Goal: Task Accomplishment & Management: Manage account settings

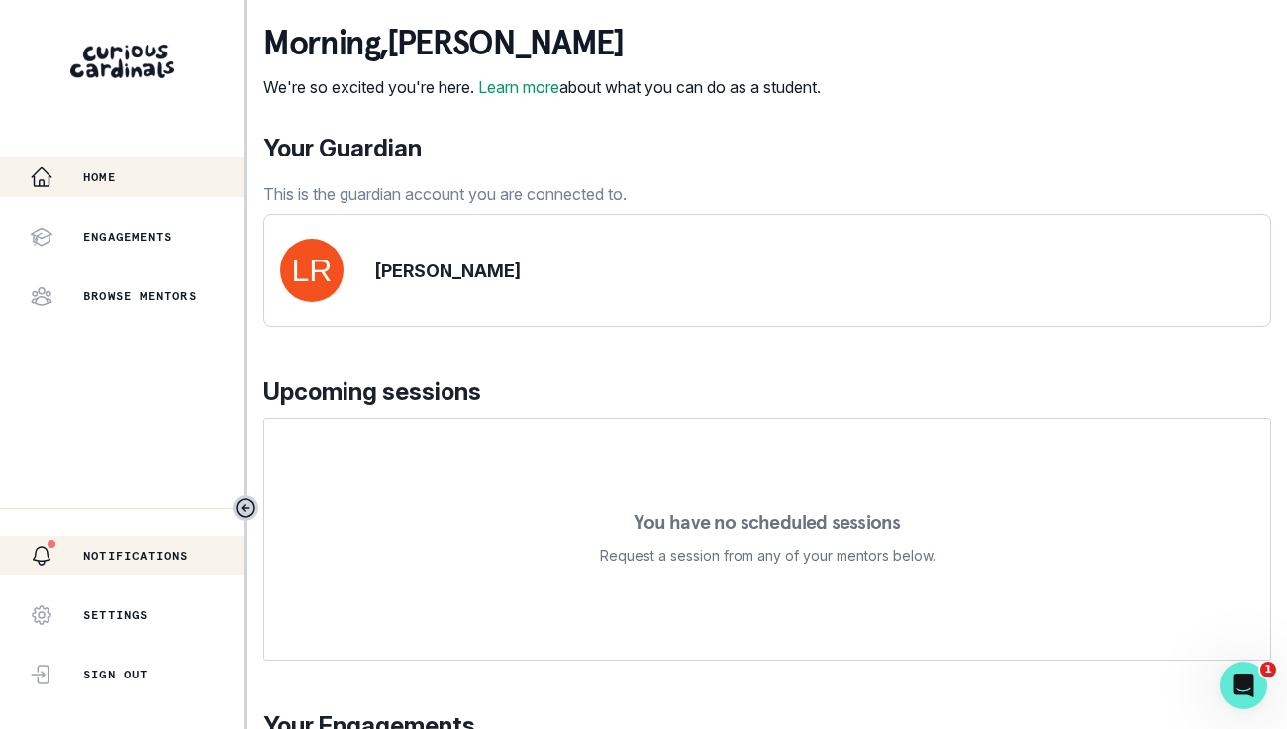
click at [137, 554] on p "Notifications" at bounding box center [136, 556] width 106 height 16
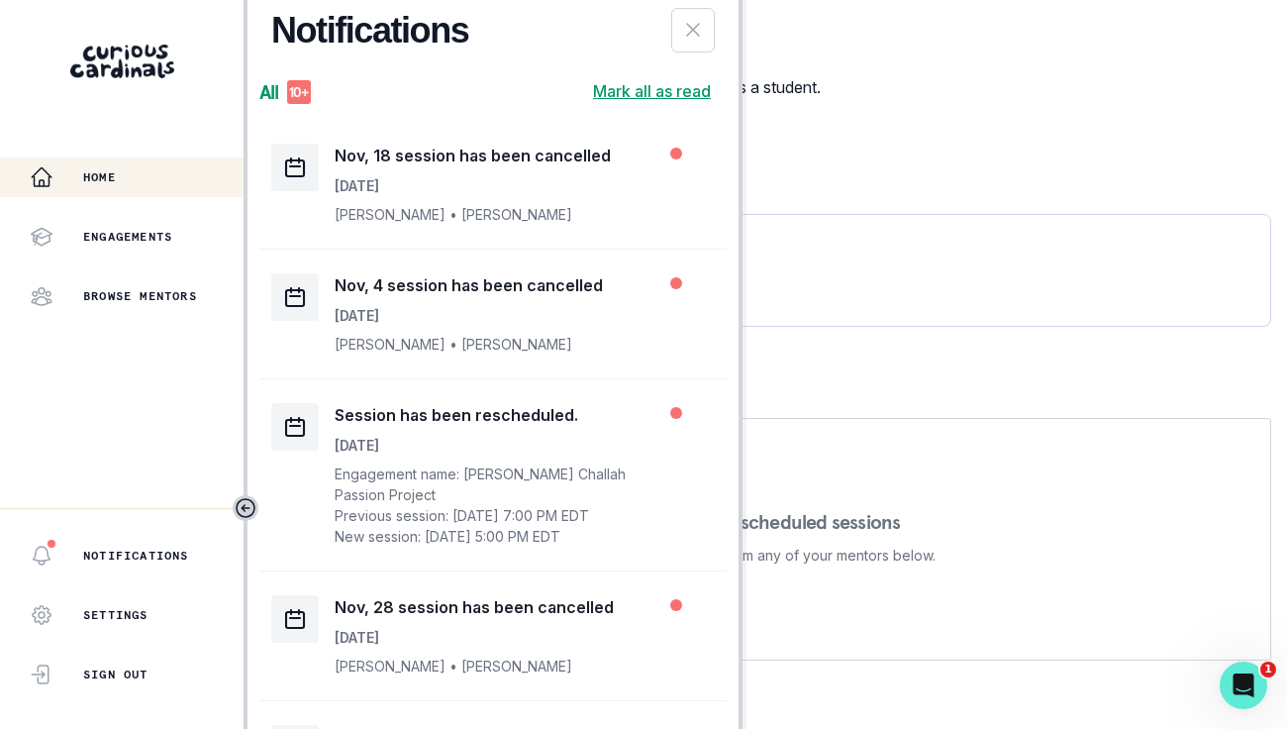
click at [120, 188] on div "Home" at bounding box center [137, 177] width 214 height 24
click at [120, 234] on p "Engagements" at bounding box center [127, 237] width 89 height 16
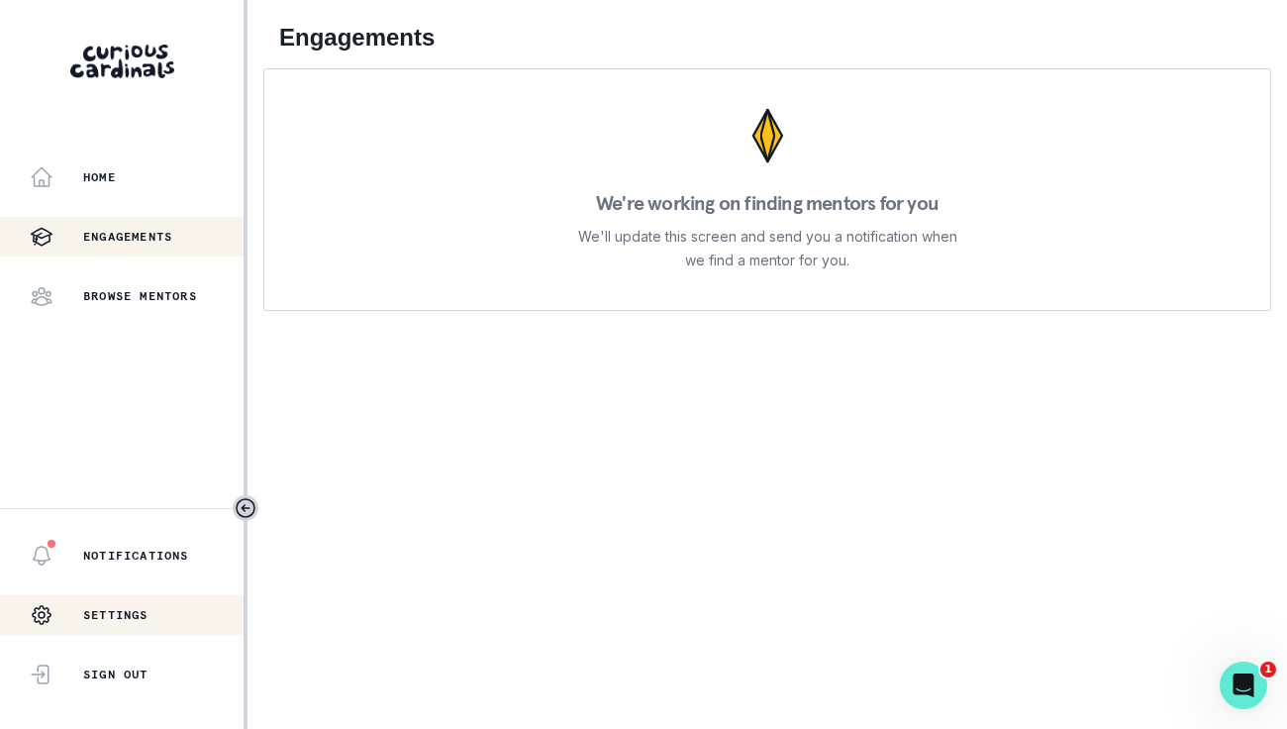
click at [107, 613] on p "Settings" at bounding box center [115, 615] width 65 height 16
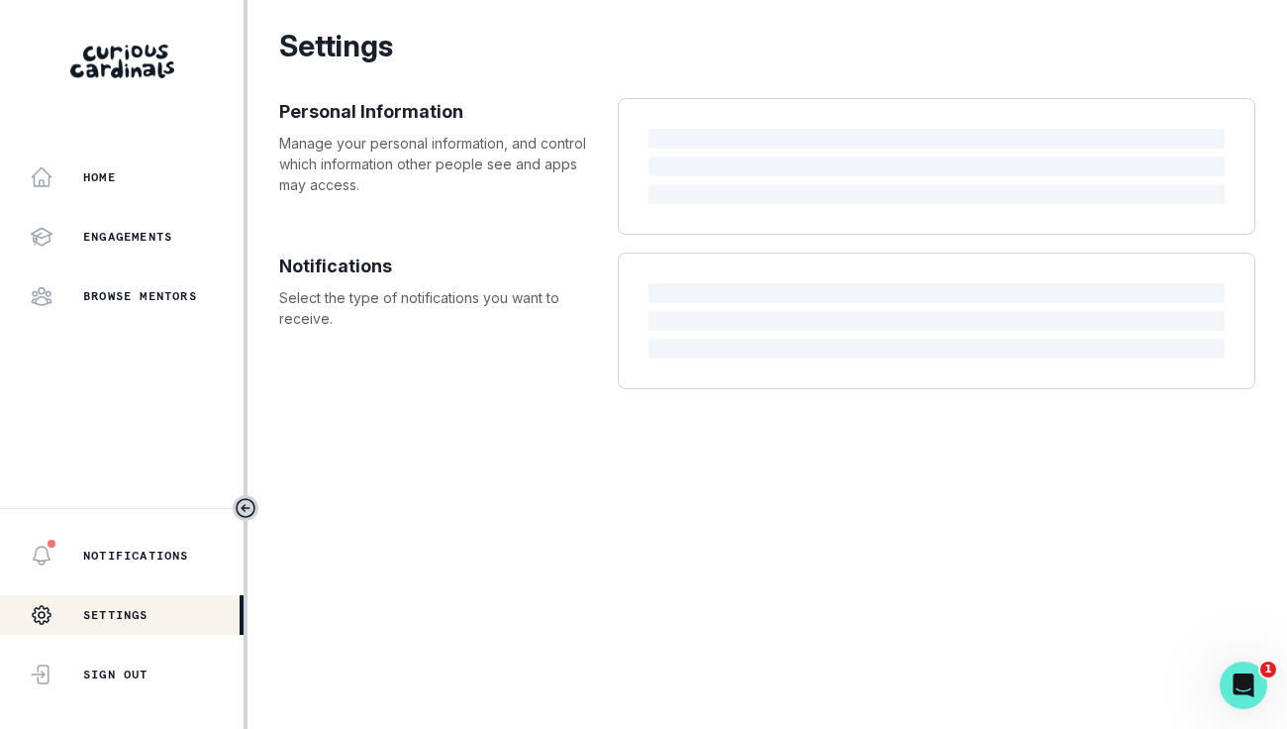
select select "America/New_York"
select select "9th Grade"
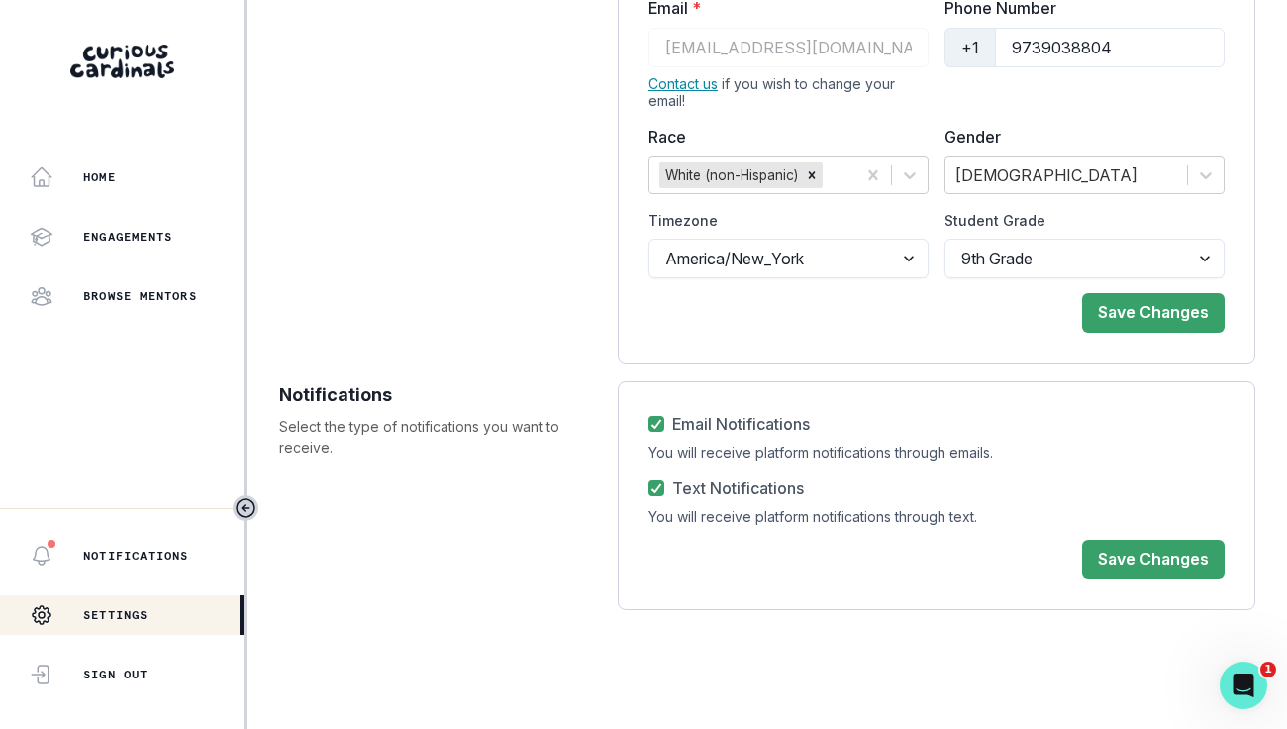
scroll to position [217, 0]
click at [154, 544] on div "Notifications" at bounding box center [137, 556] width 214 height 24
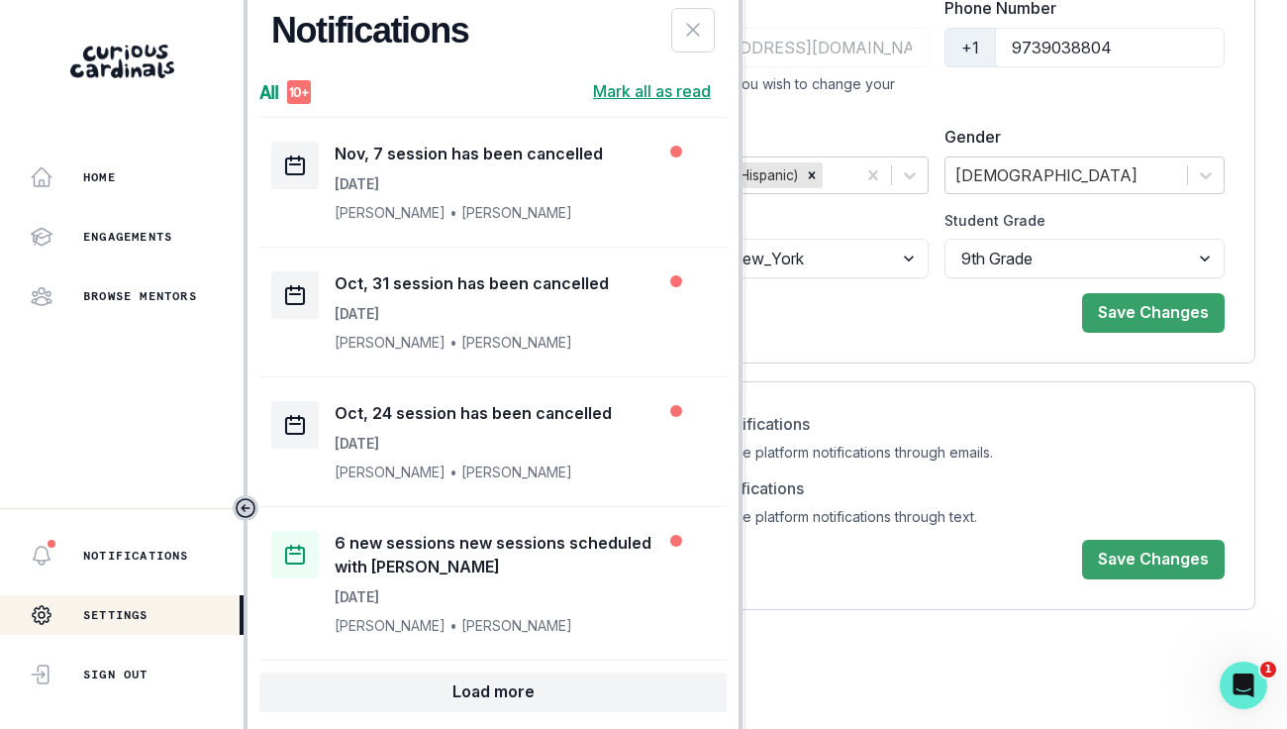
scroll to position [864, 0]
click at [137, 236] on p "Engagements" at bounding box center [127, 237] width 89 height 16
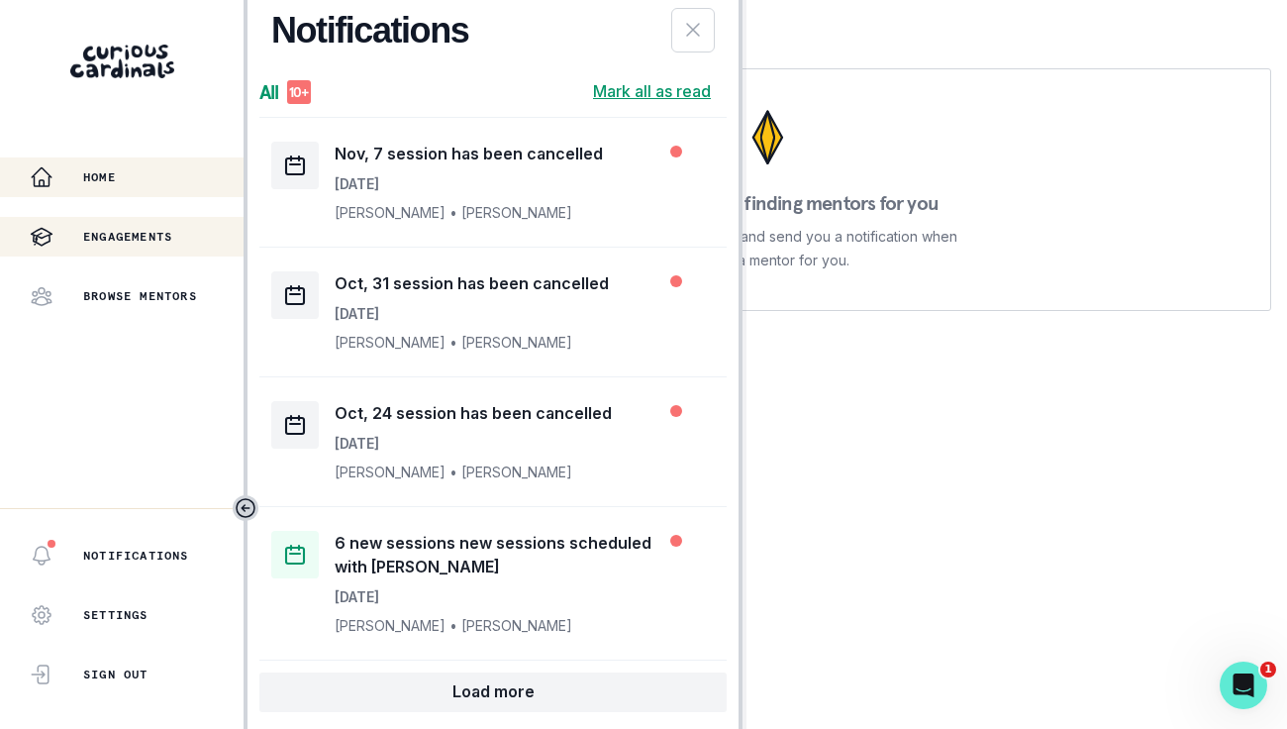
click at [97, 169] on p "Home" at bounding box center [99, 177] width 33 height 16
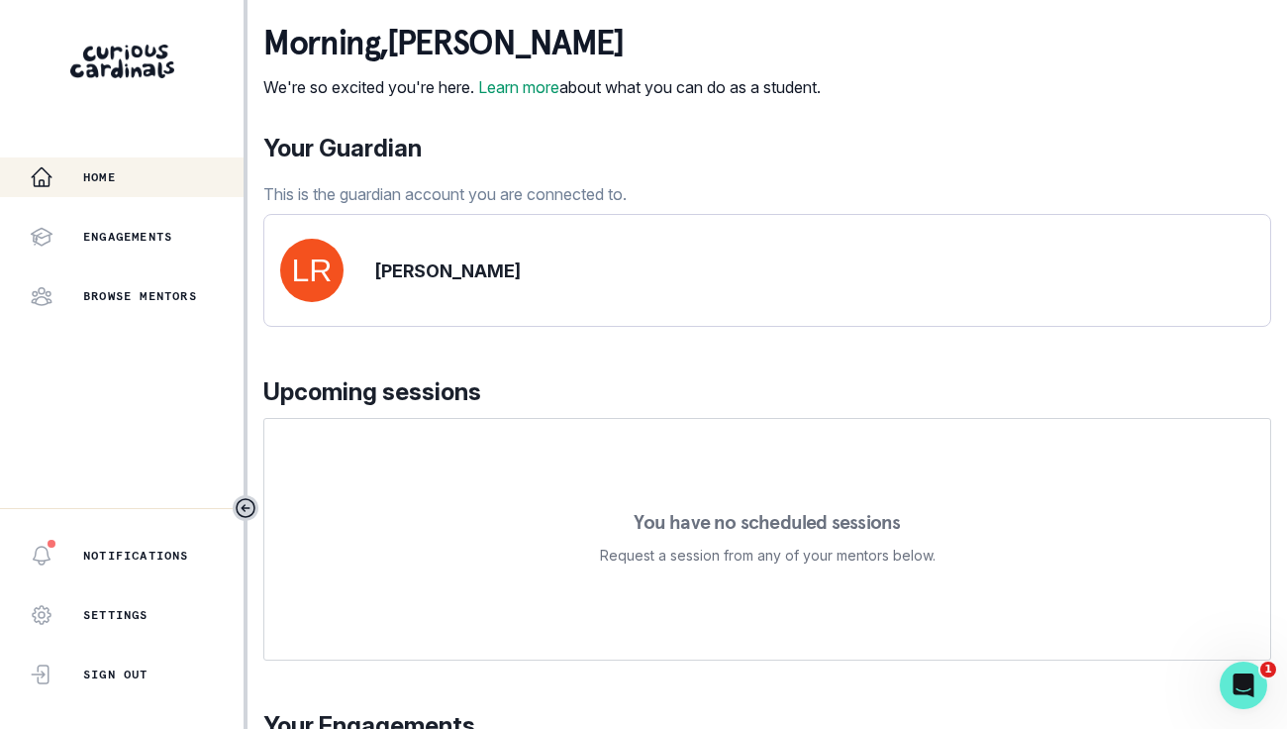
click at [126, 75] on img at bounding box center [122, 62] width 104 height 34
click at [123, 55] on img at bounding box center [122, 62] width 104 height 34
click at [1224, 673] on div "Open Intercom Messenger" at bounding box center [1240, 682] width 65 height 65
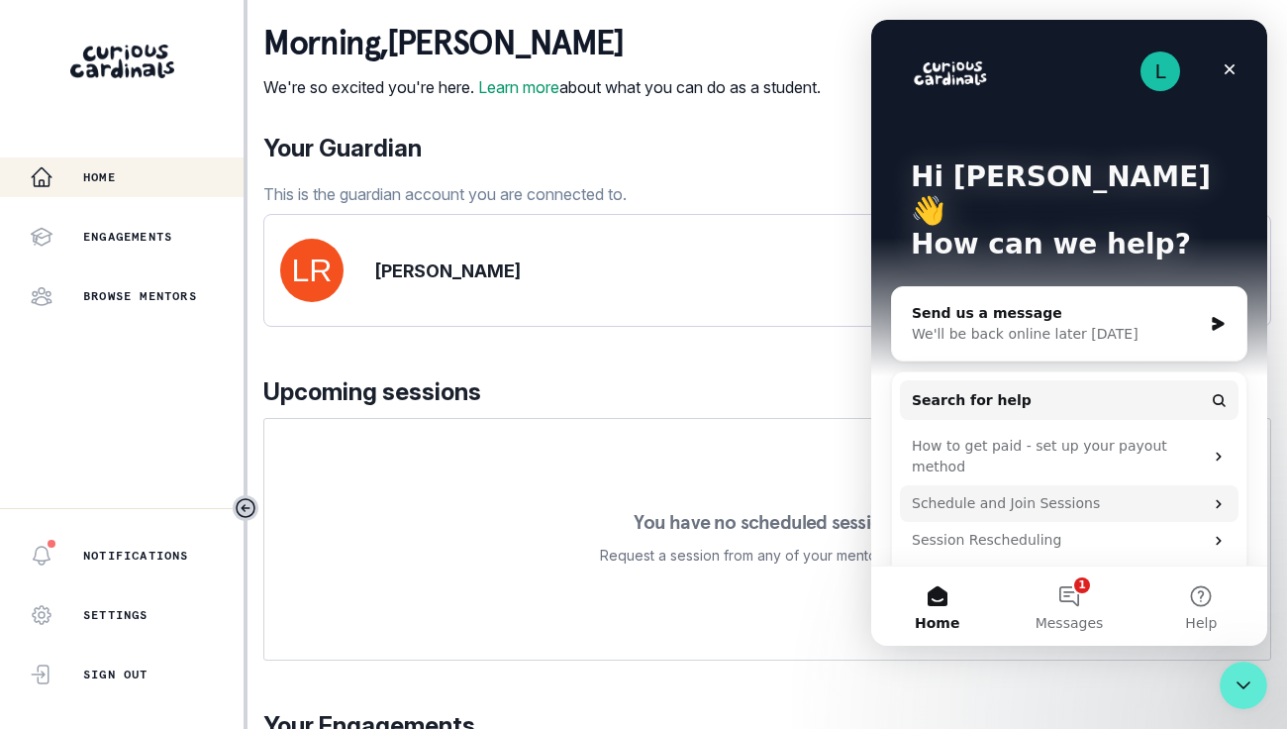
click at [1051, 485] on div "Schedule and Join Sessions" at bounding box center [1069, 503] width 339 height 37
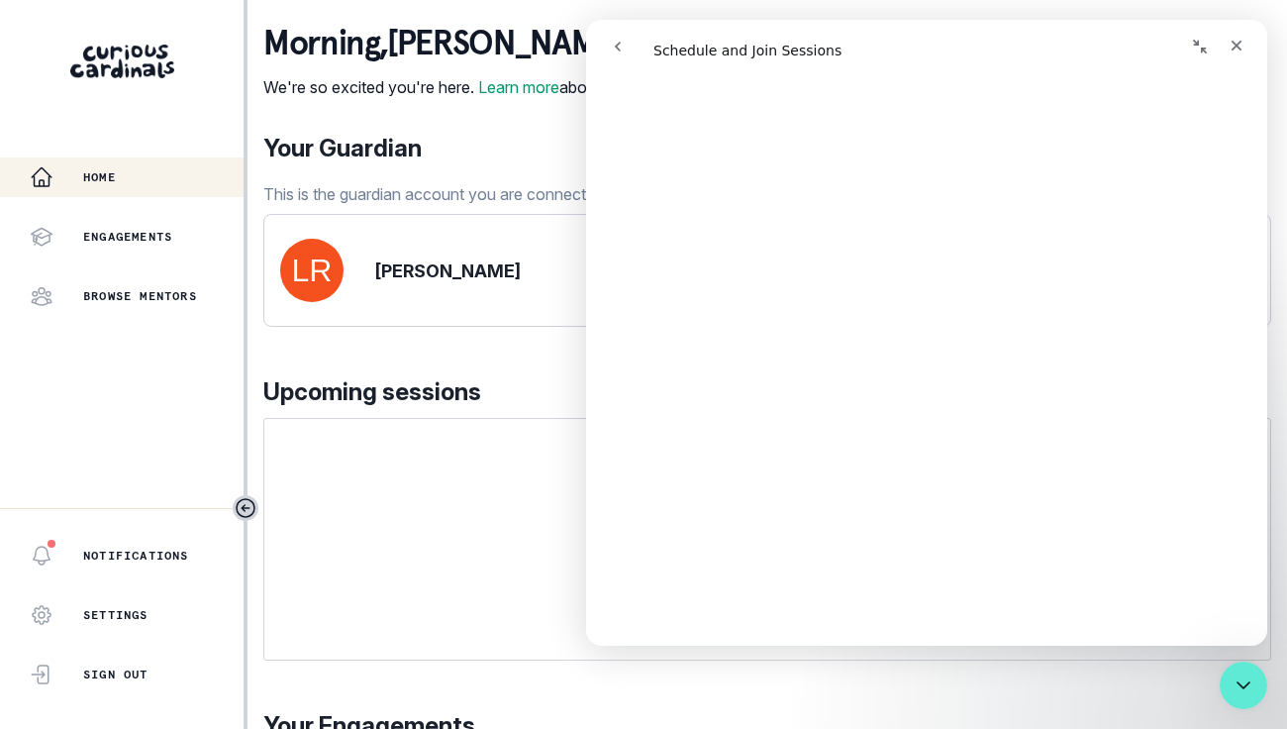
scroll to position [2574, 0]
click at [1242, 43] on icon "Close" at bounding box center [1237, 46] width 16 height 16
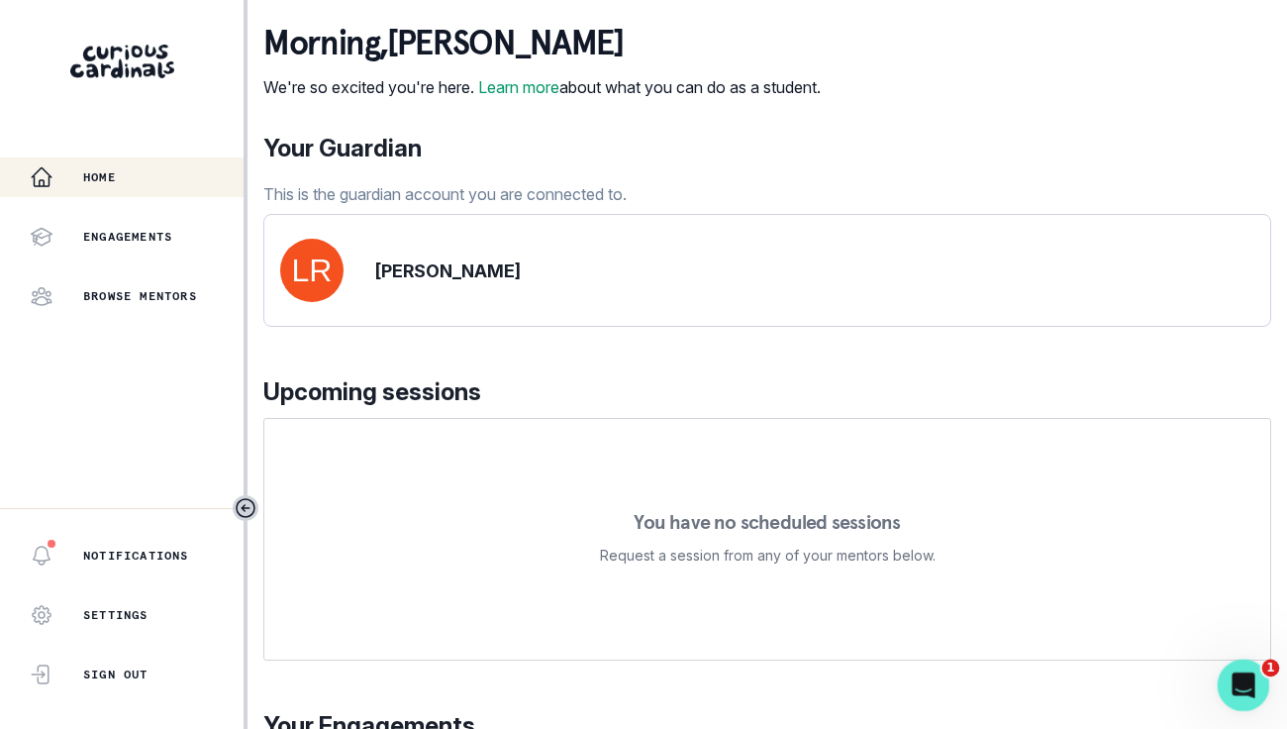
click at [1231, 689] on icon "Open Intercom Messenger" at bounding box center [1241, 683] width 33 height 33
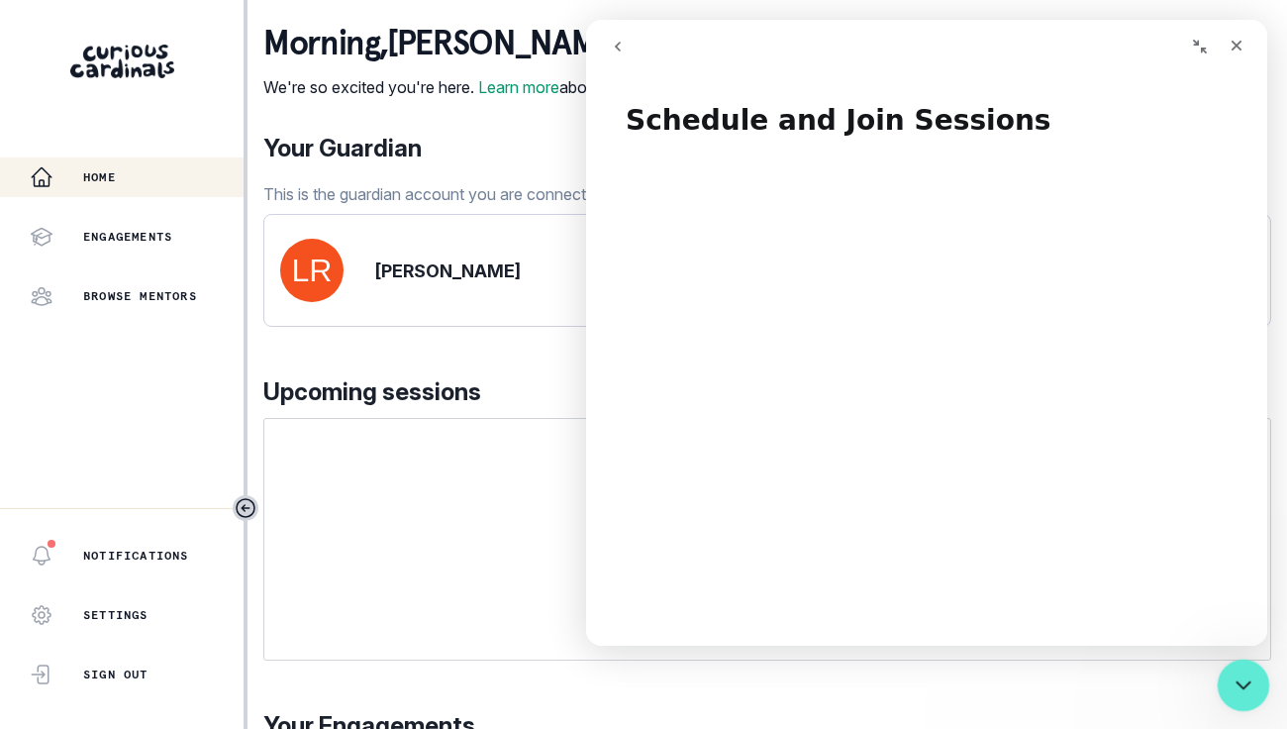
scroll to position [0, 0]
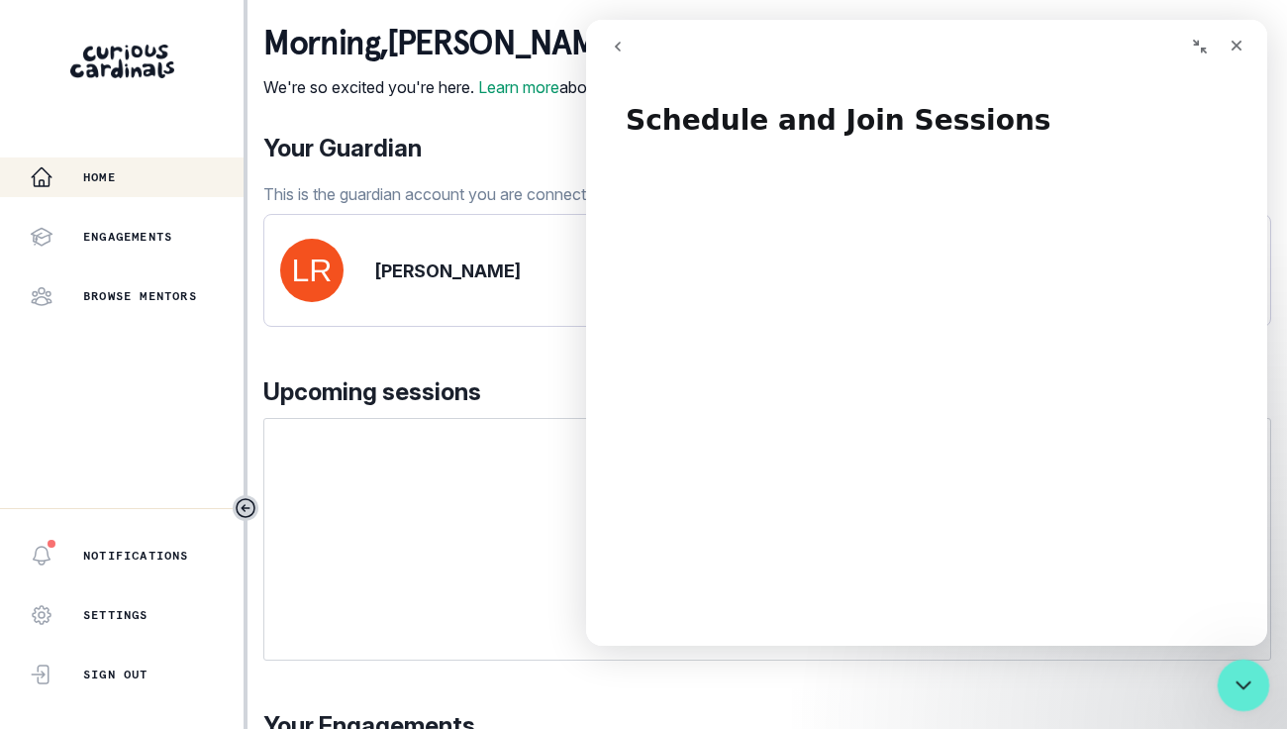
click at [1249, 687] on icon "Close Intercom Messenger" at bounding box center [1241, 682] width 24 height 24
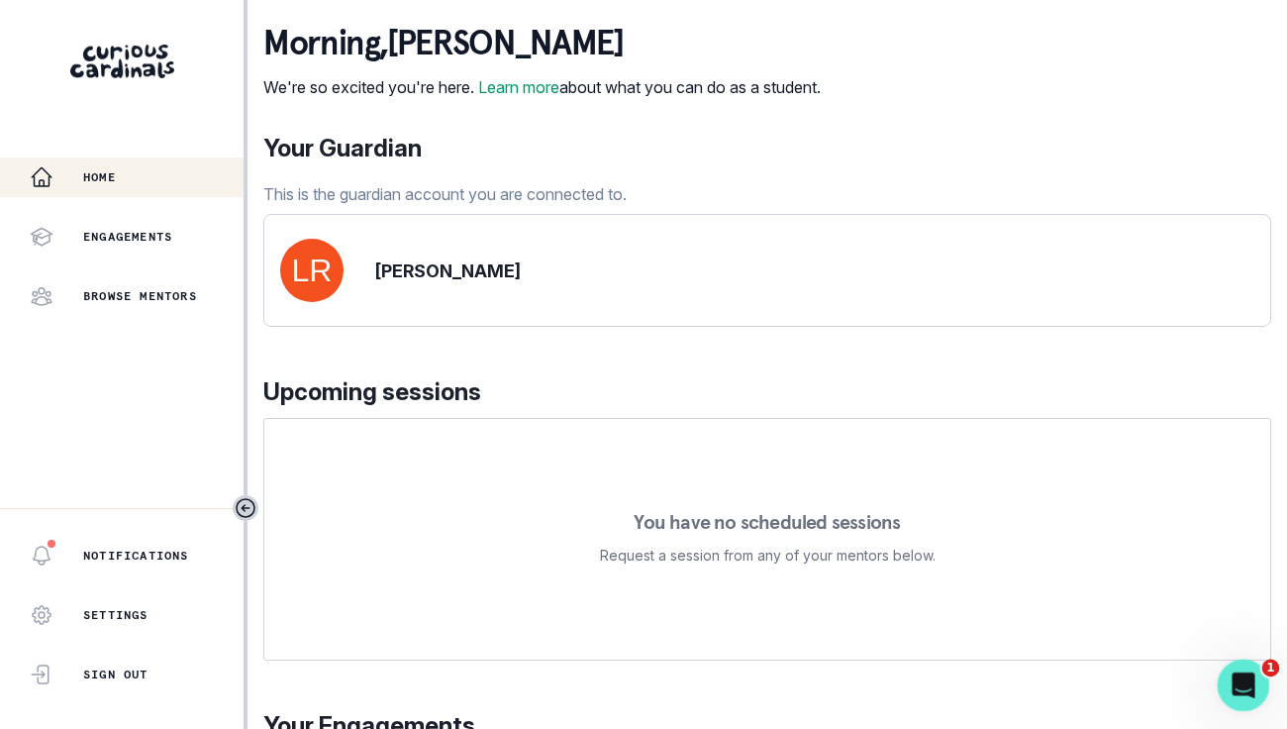
click at [1249, 687] on icon "Open Intercom Messenger" at bounding box center [1241, 683] width 33 height 33
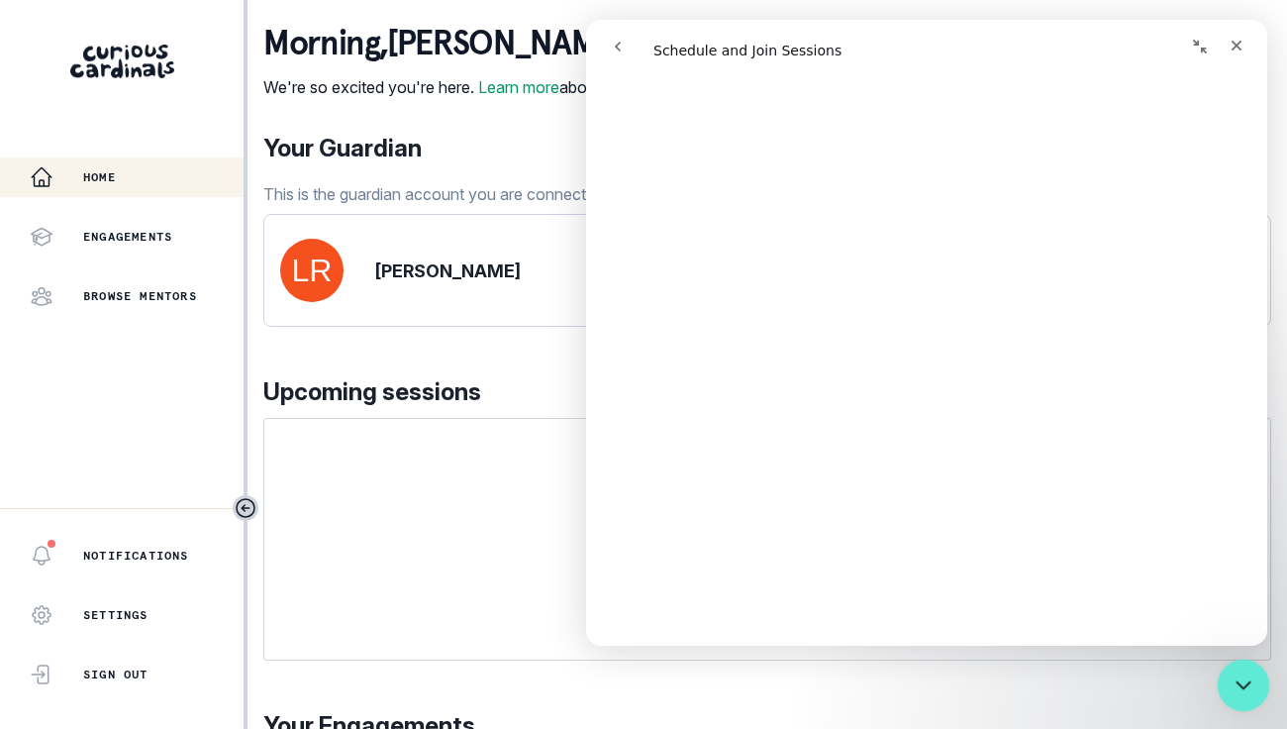
scroll to position [7002, 0]
click at [142, 390] on div at bounding box center [122, 412] width 244 height 192
click at [372, 595] on div "You have no scheduled sessions Request a session from any of your mentors below." at bounding box center [767, 539] width 1008 height 243
click at [547, 82] on link "Learn more" at bounding box center [518, 87] width 81 height 20
click at [326, 298] on img at bounding box center [311, 270] width 63 height 63
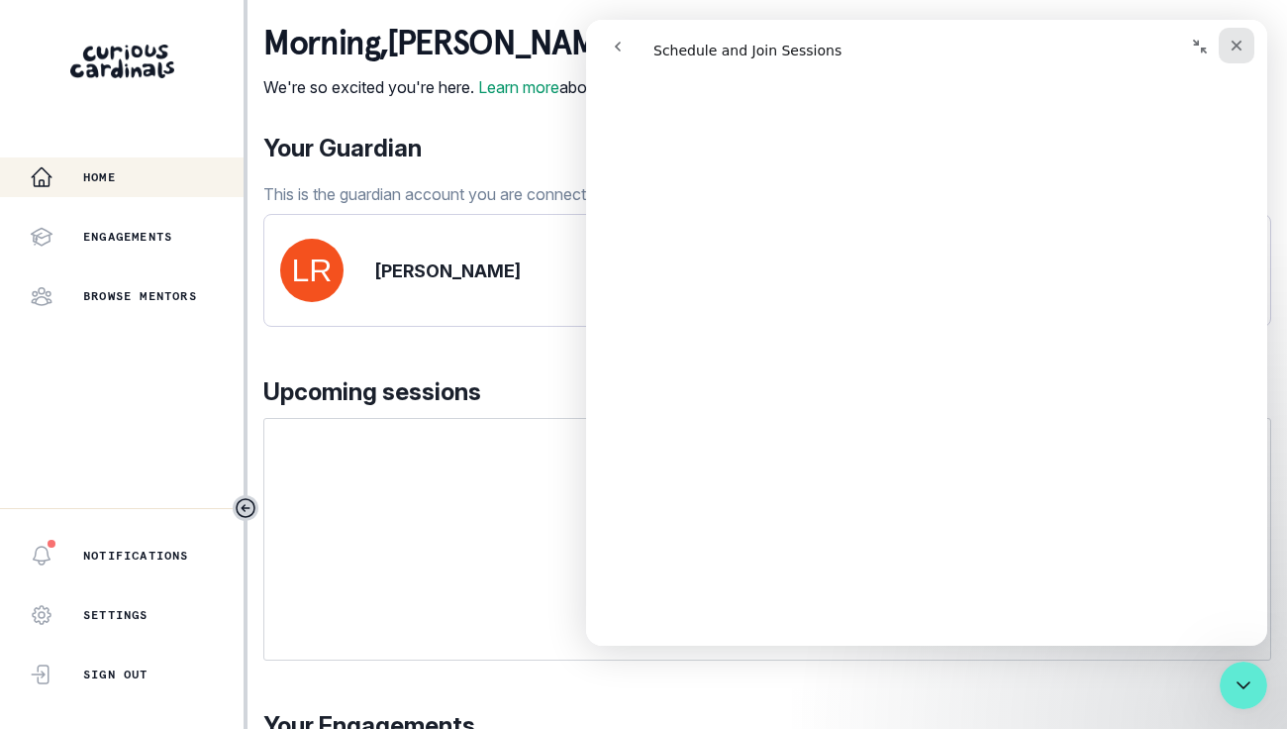
click at [1231, 43] on icon "Close" at bounding box center [1237, 46] width 16 height 16
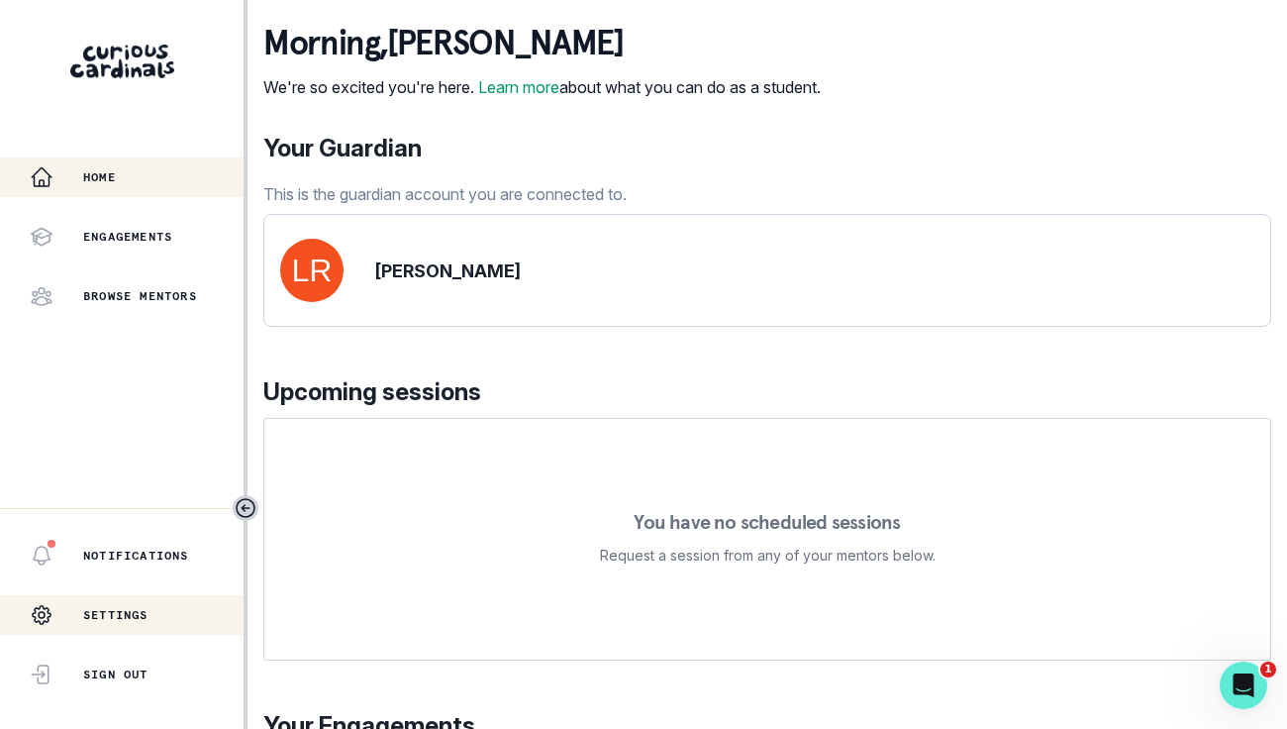
click at [61, 616] on div "Settings" at bounding box center [89, 615] width 119 height 40
select select "America/New_York"
select select "9th Grade"
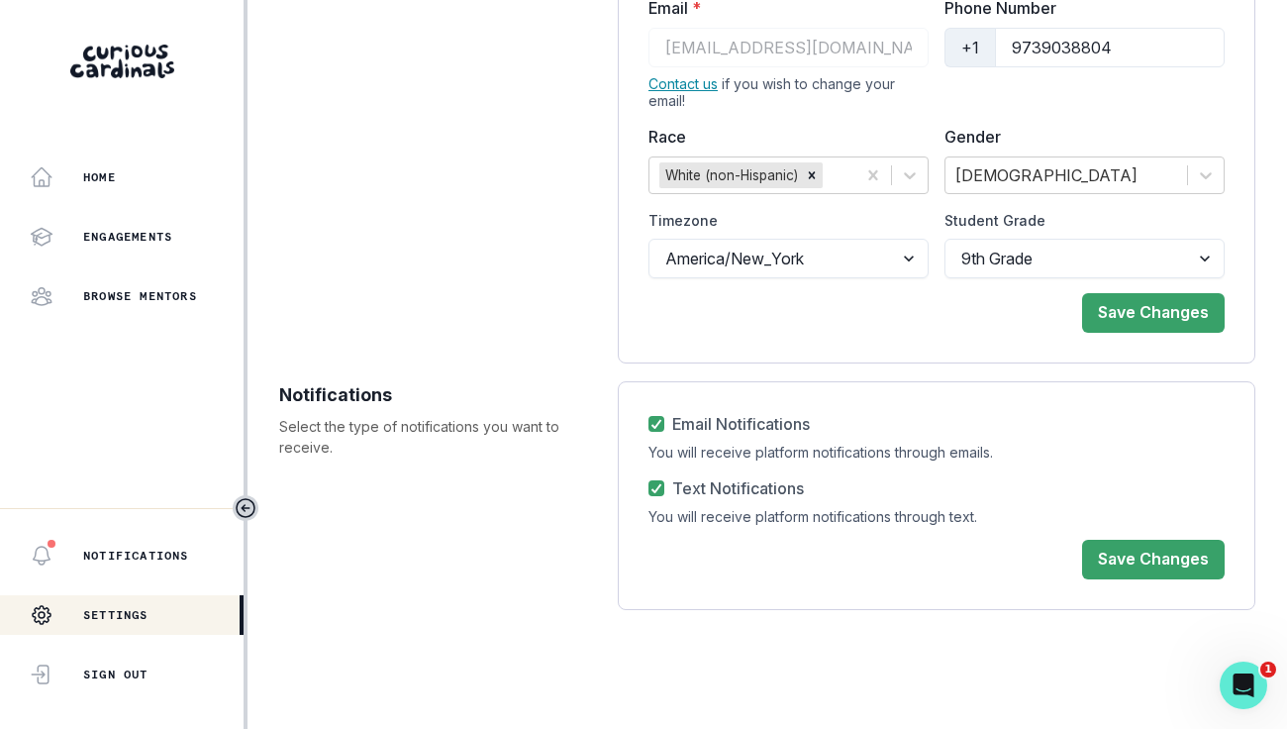
scroll to position [217, 0]
